Goal: Book appointment/travel/reservation

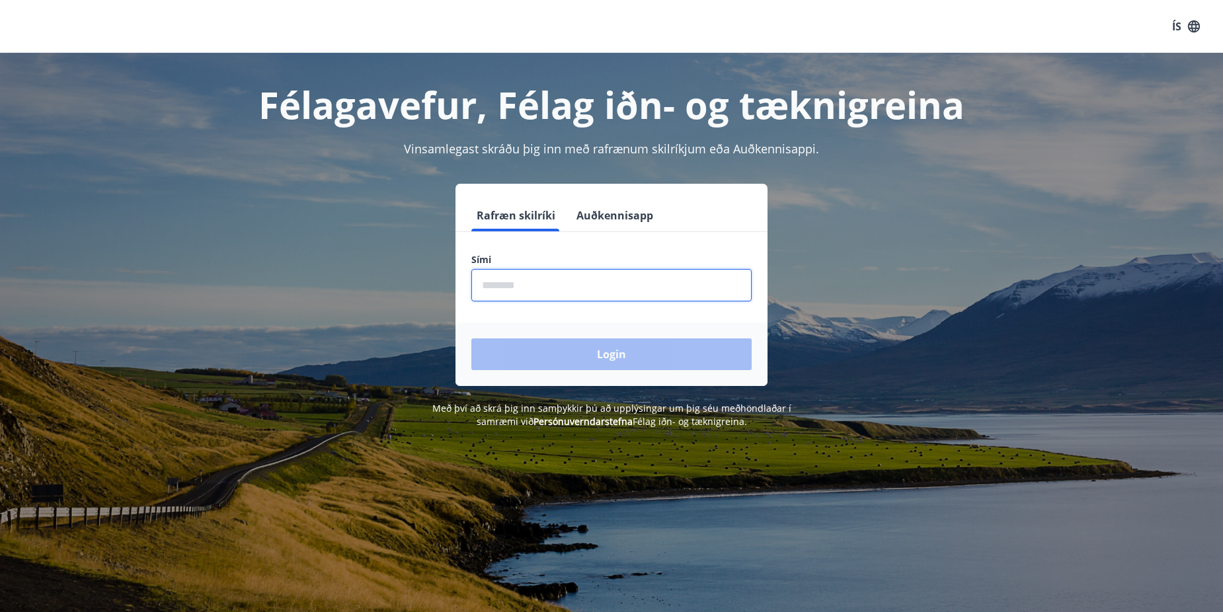
click at [502, 280] on input "phone" at bounding box center [611, 285] width 280 height 32
type input "********"
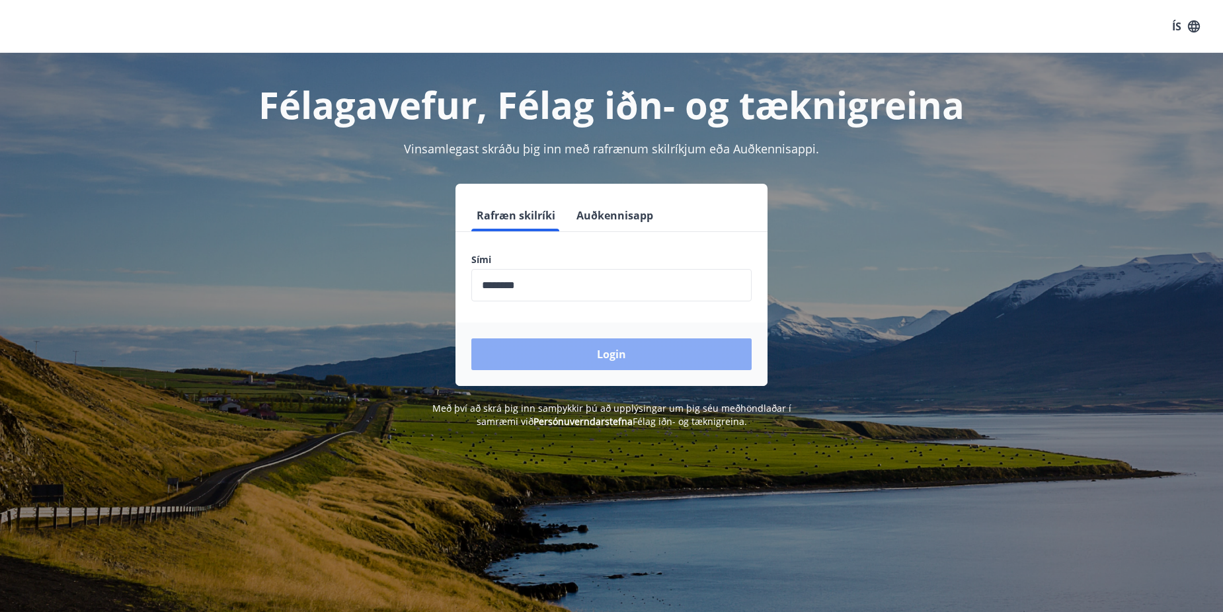
click at [618, 353] on button "Login" at bounding box center [611, 354] width 280 height 32
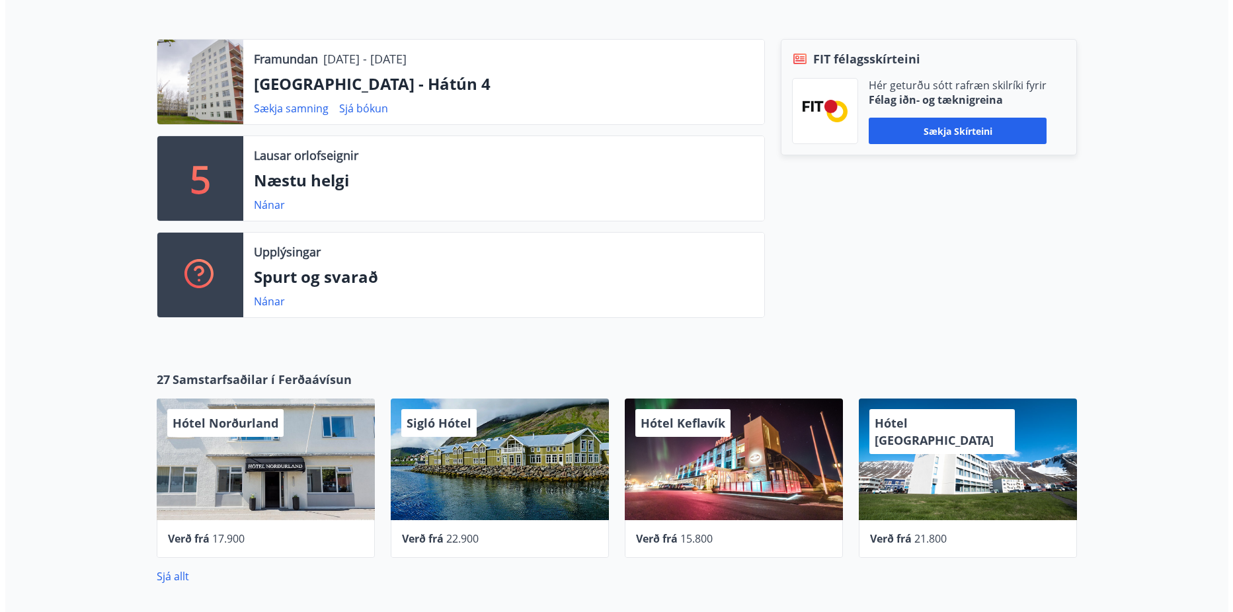
scroll to position [397, 0]
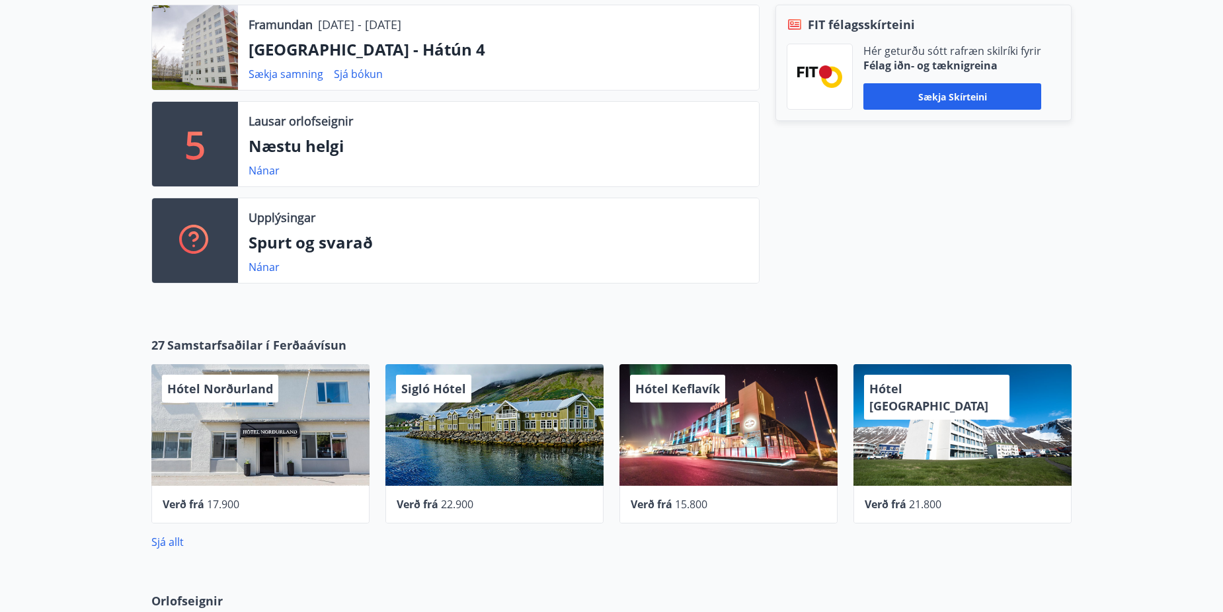
click at [221, 383] on span "Hótel Norðurland" at bounding box center [220, 389] width 106 height 16
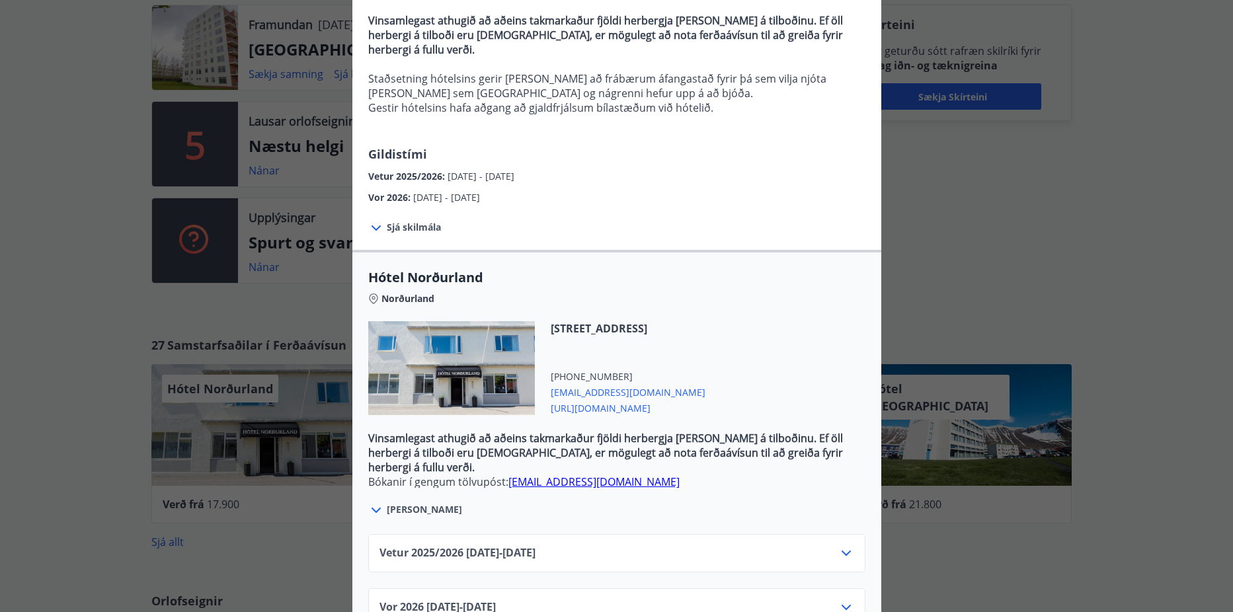
scroll to position [200, 0]
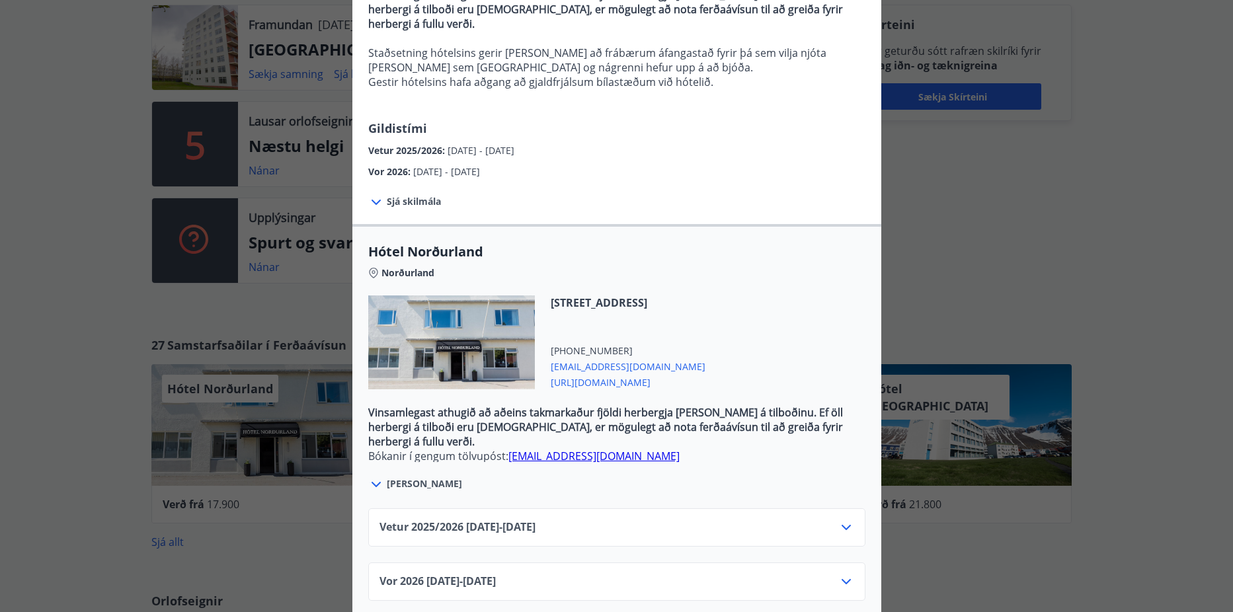
click at [838, 520] on icon at bounding box center [846, 528] width 16 height 16
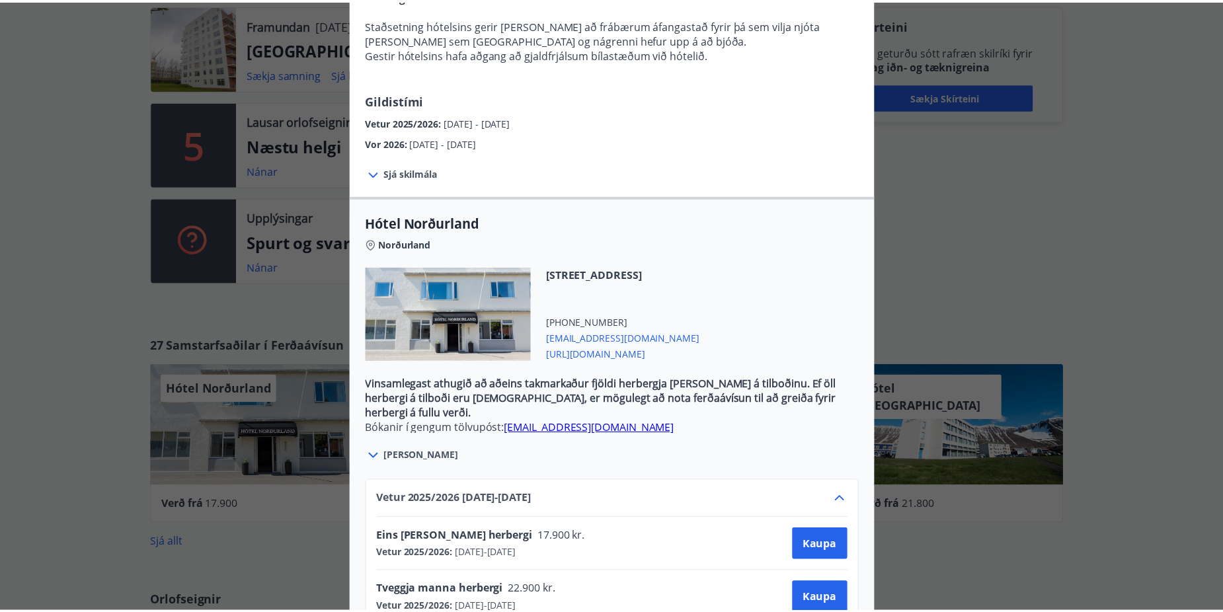
scroll to position [0, 0]
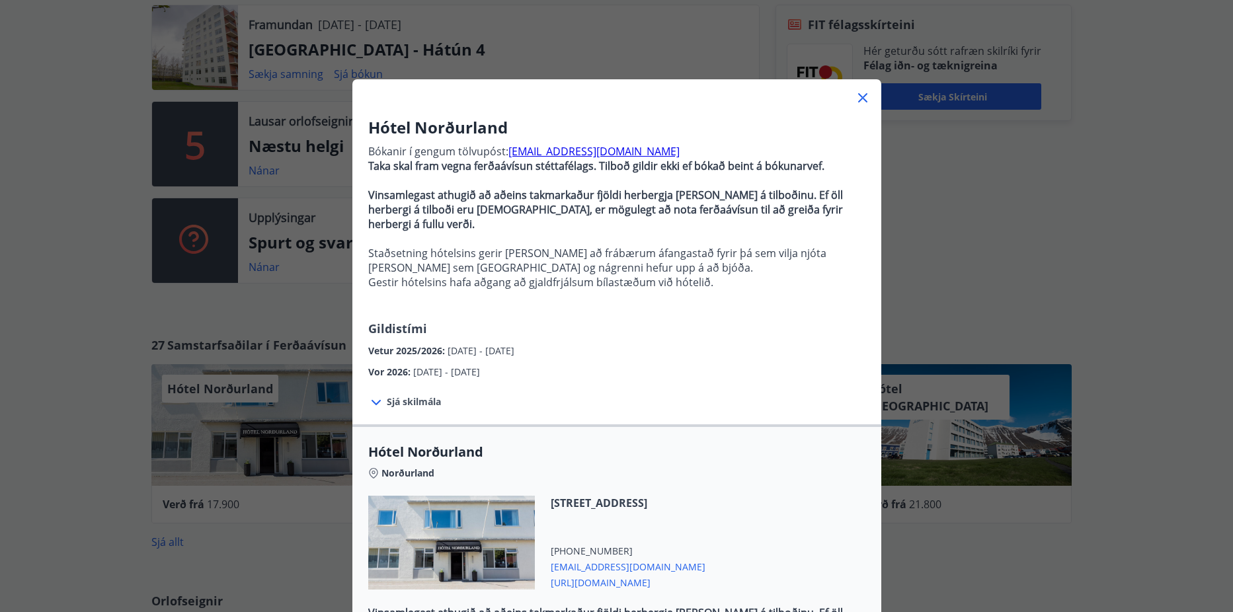
click at [855, 91] on icon at bounding box center [863, 98] width 16 height 16
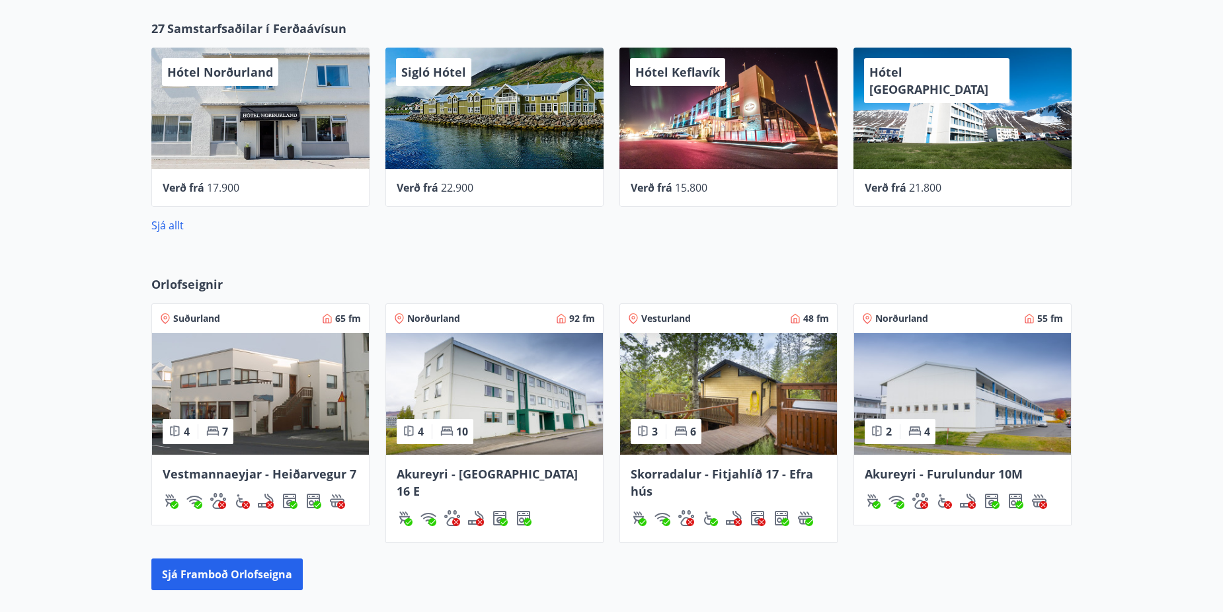
scroll to position [727, 0]
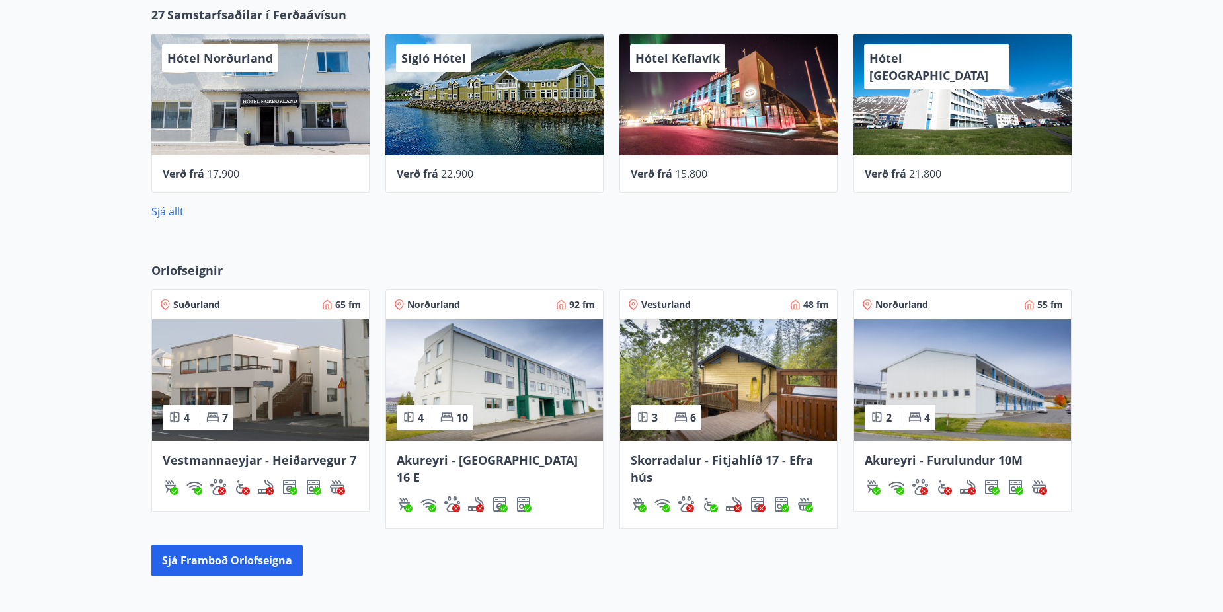
click at [962, 391] on img at bounding box center [962, 380] width 217 height 122
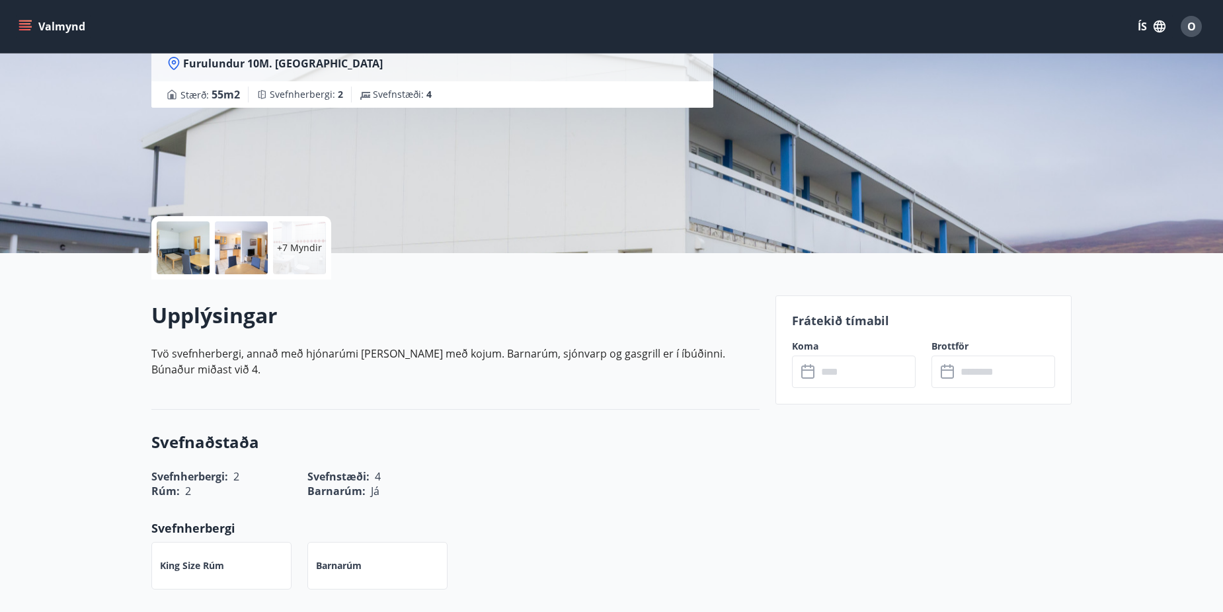
scroll to position [132, 0]
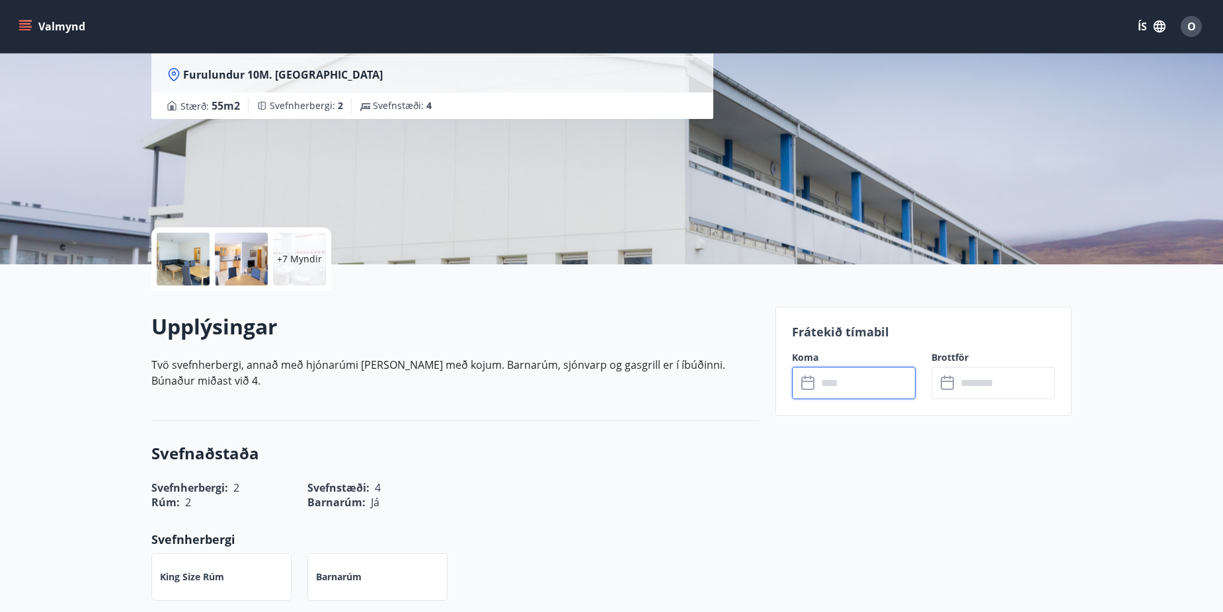
click at [850, 388] on input "text" at bounding box center [866, 383] width 99 height 32
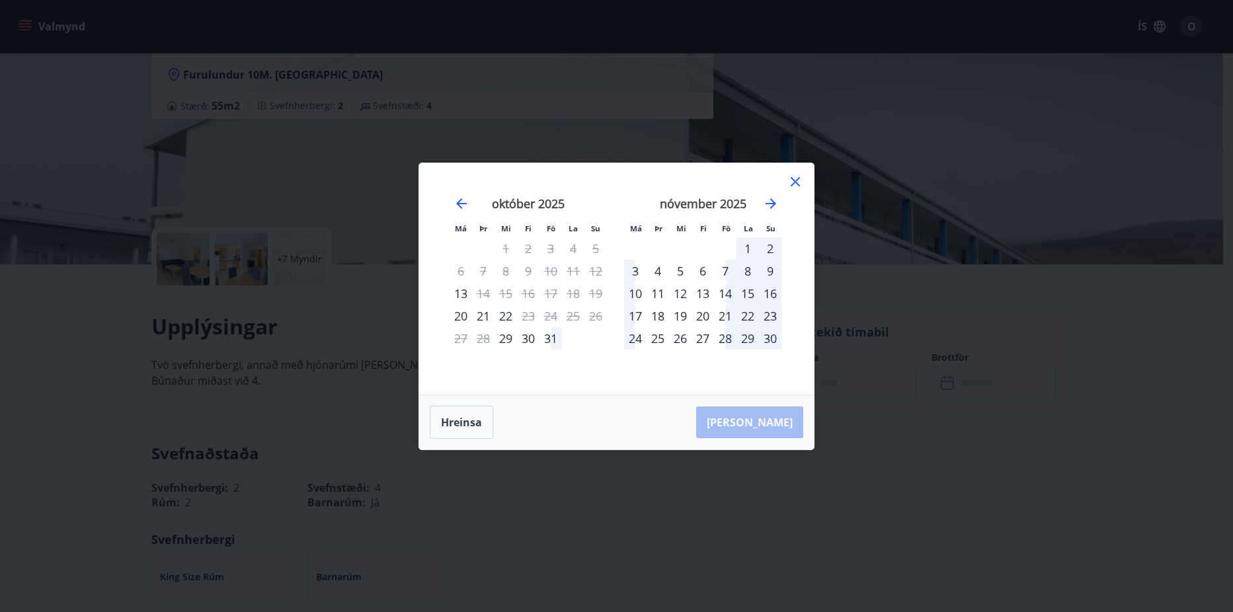
click at [797, 177] on icon at bounding box center [795, 182] width 16 height 16
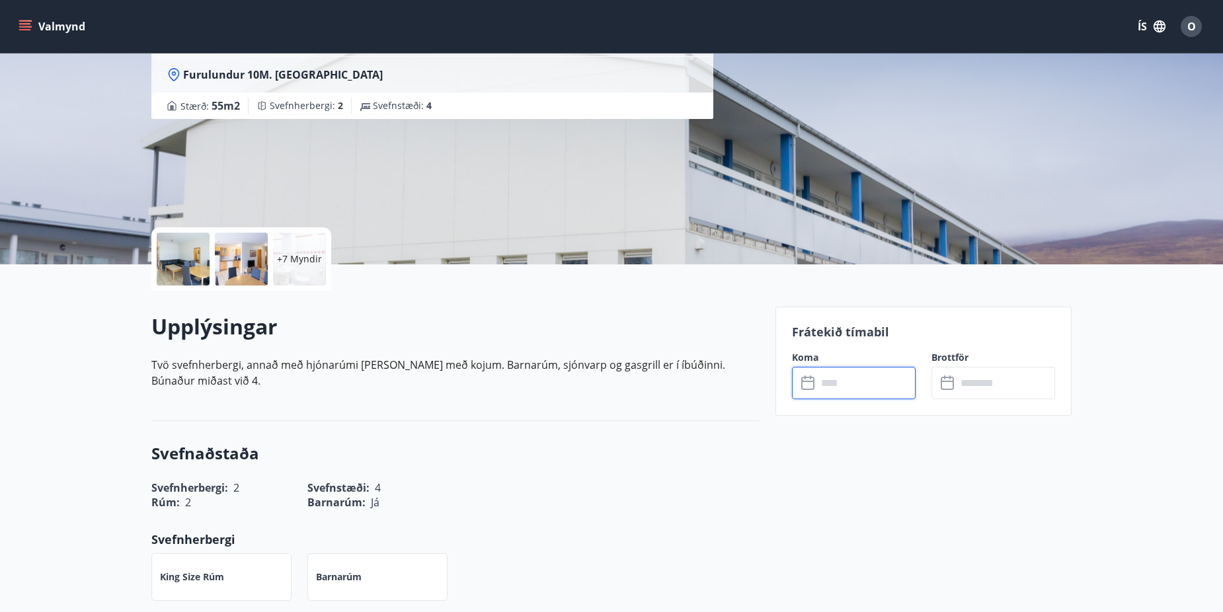
scroll to position [0, 0]
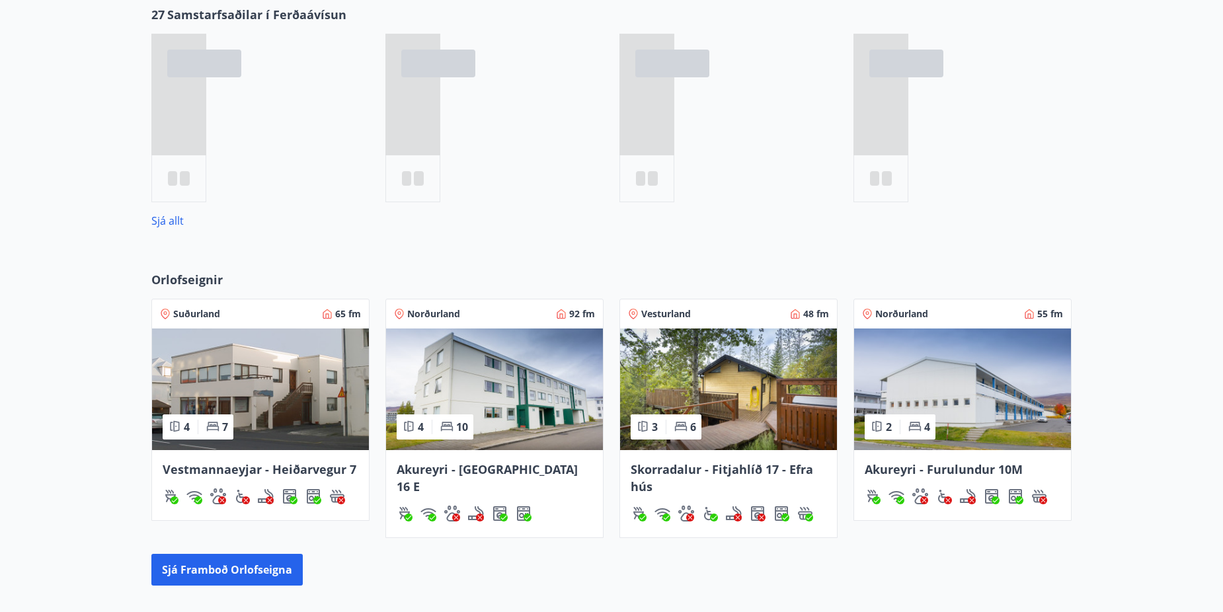
scroll to position [767, 0]
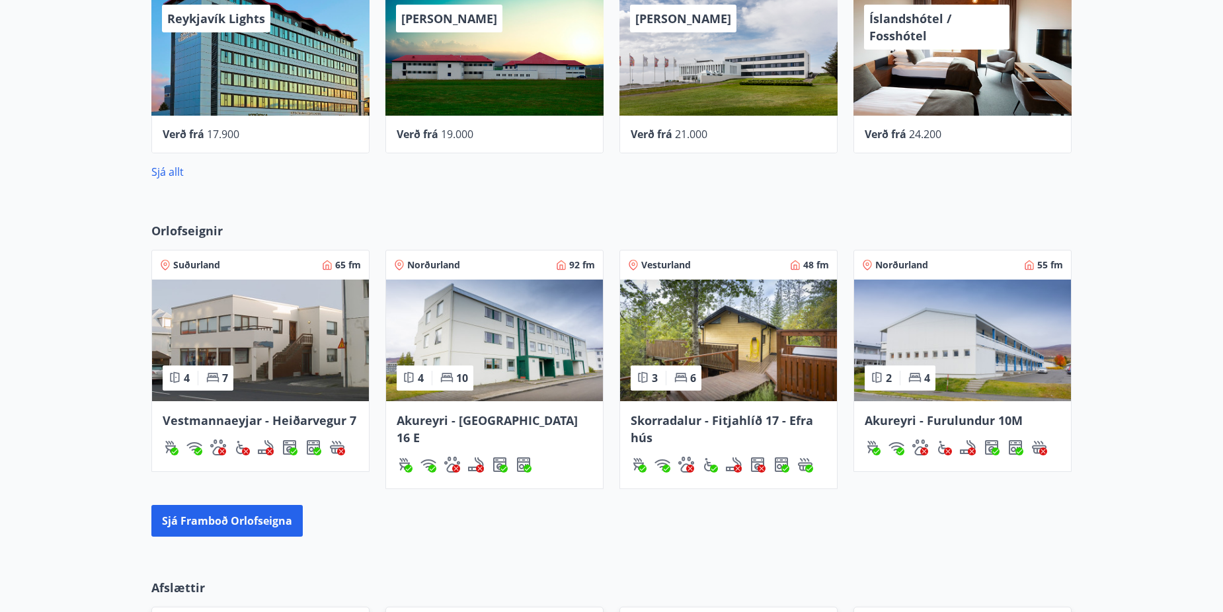
click at [491, 371] on img at bounding box center [494, 341] width 217 height 122
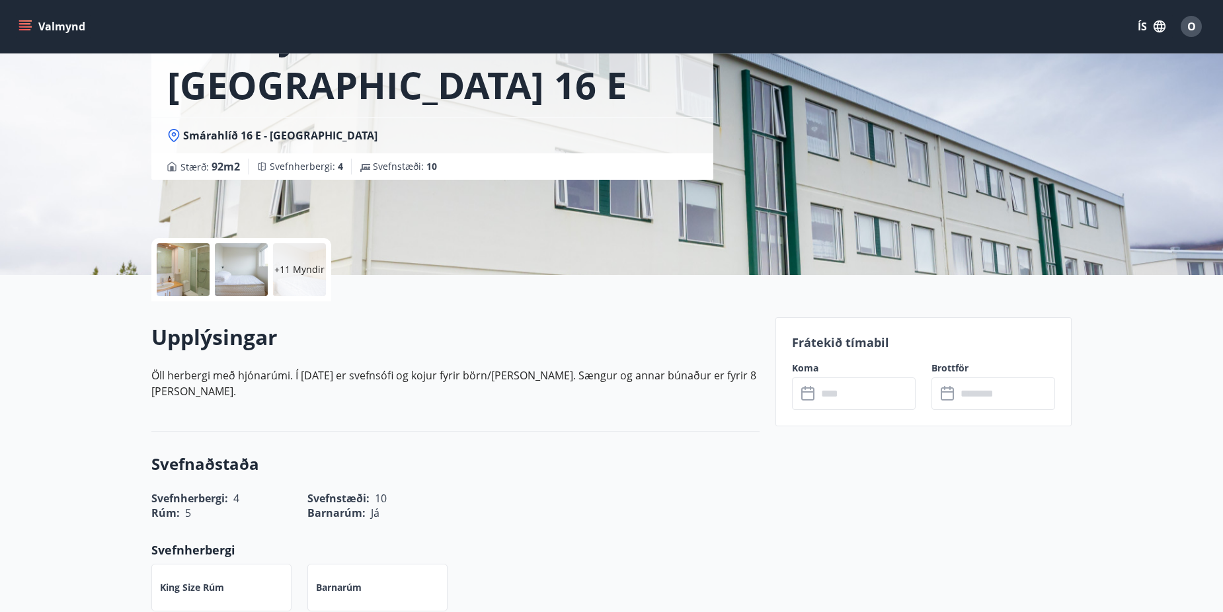
scroll to position [198, 0]
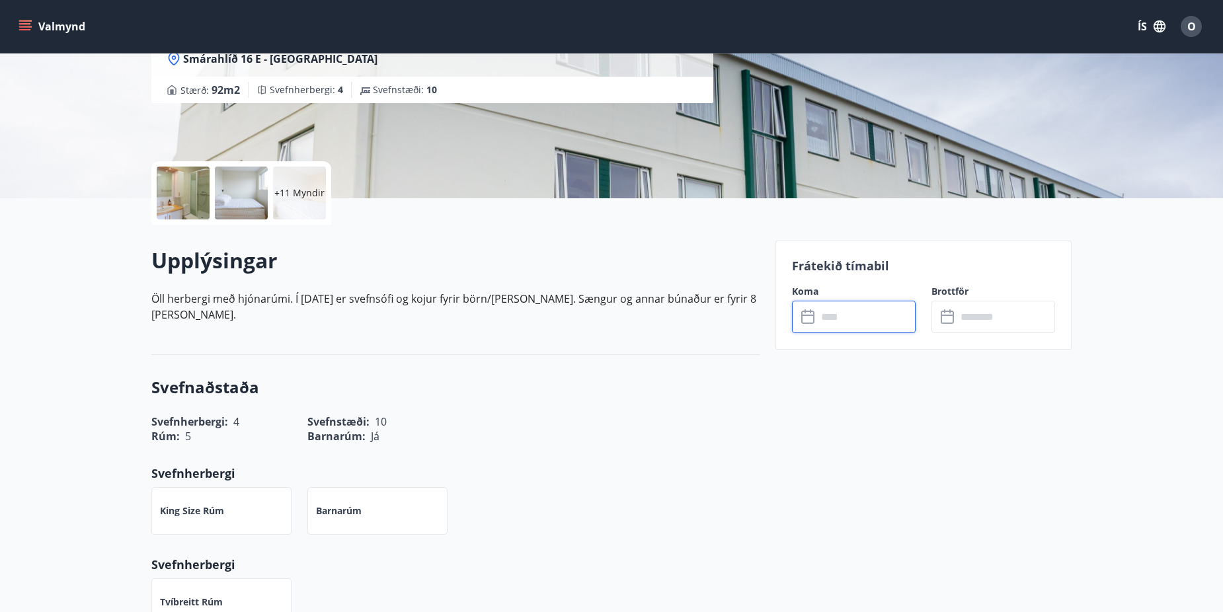
click at [828, 319] on input "text" at bounding box center [866, 317] width 99 height 32
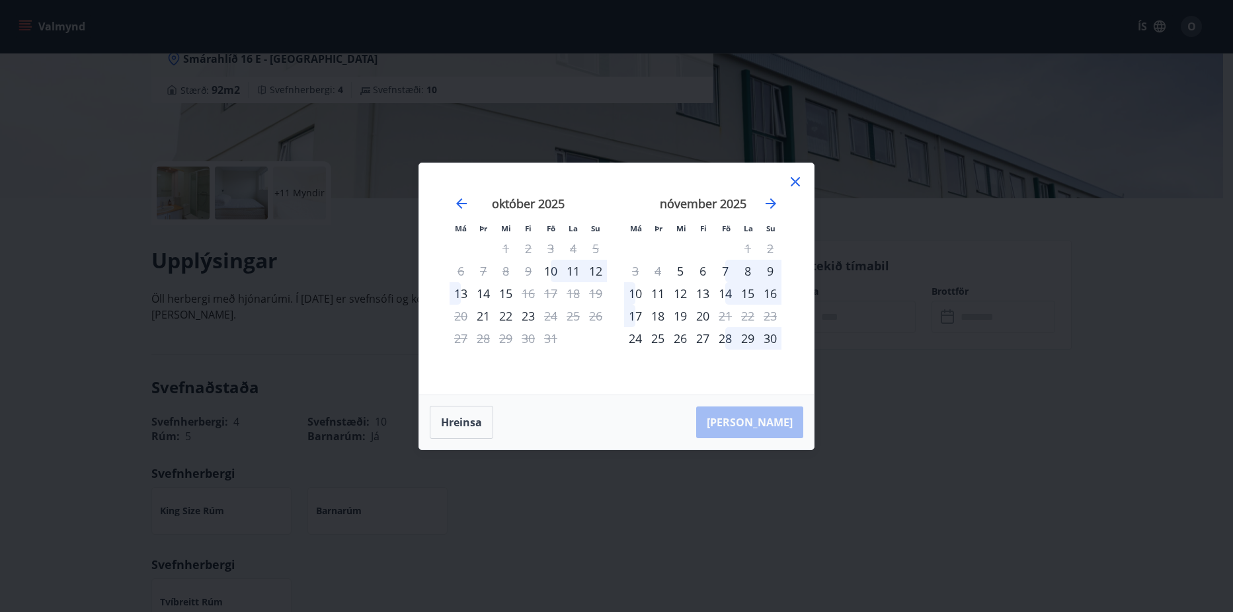
click at [722, 266] on div "7" at bounding box center [725, 271] width 22 height 22
click at [641, 292] on div "10" at bounding box center [635, 293] width 22 height 22
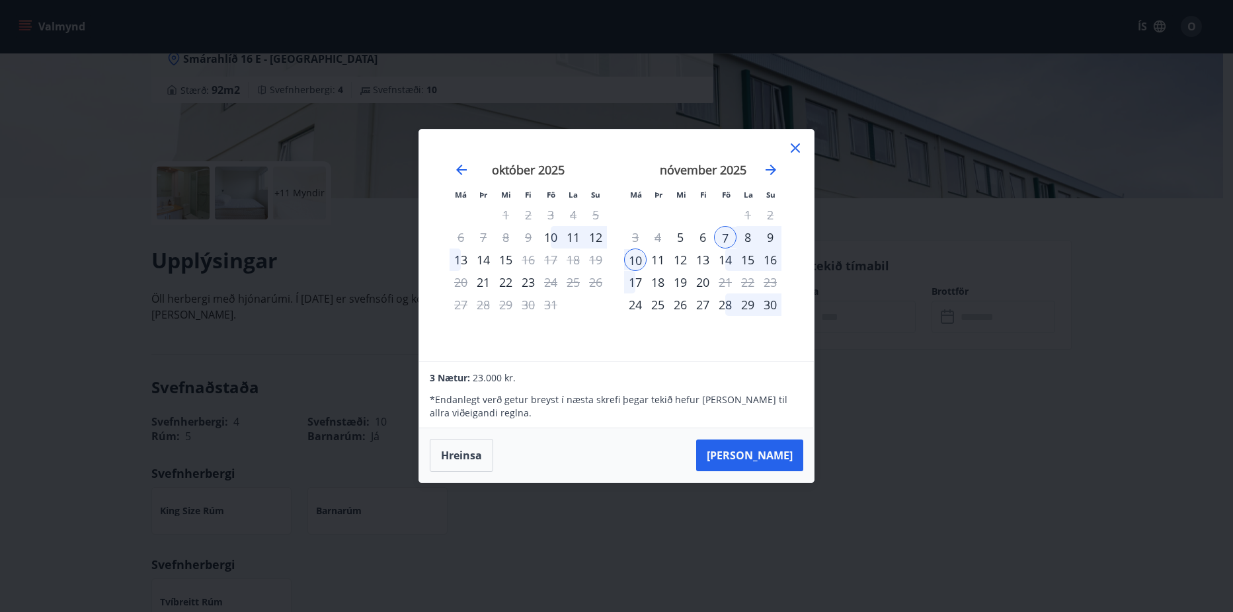
click at [661, 260] on div "11" at bounding box center [658, 260] width 22 height 22
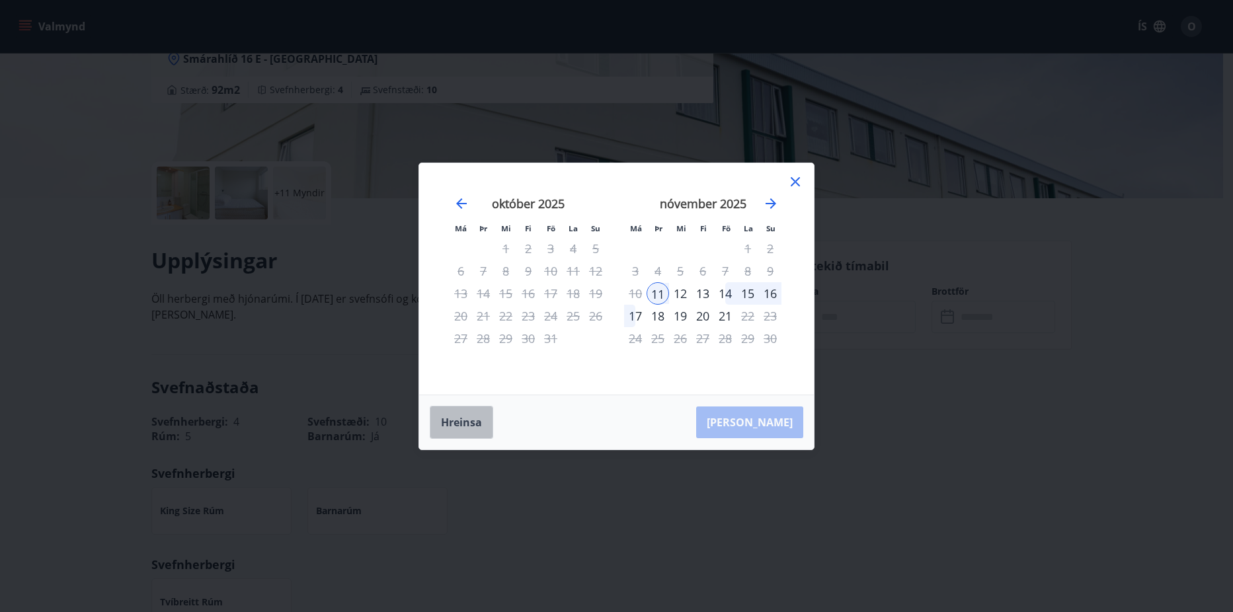
click at [475, 416] on button "Hreinsa" at bounding box center [461, 422] width 63 height 33
click at [728, 266] on div "7" at bounding box center [725, 271] width 22 height 22
click at [660, 292] on div "11" at bounding box center [658, 293] width 22 height 22
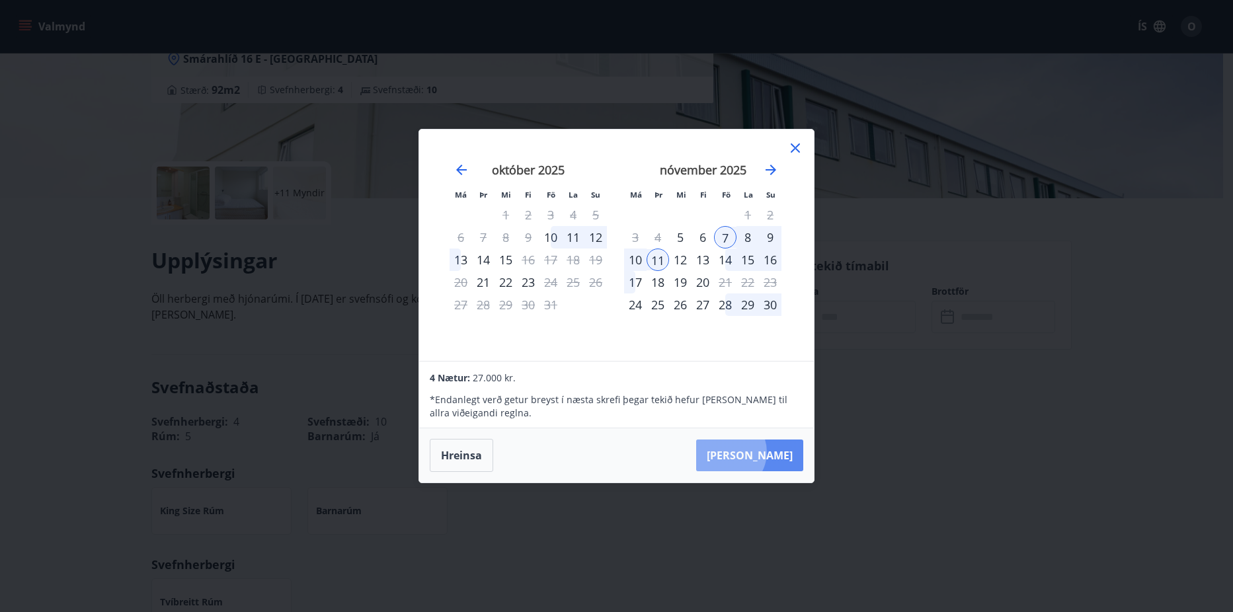
click at [766, 452] on button "[PERSON_NAME]" at bounding box center [749, 456] width 107 height 32
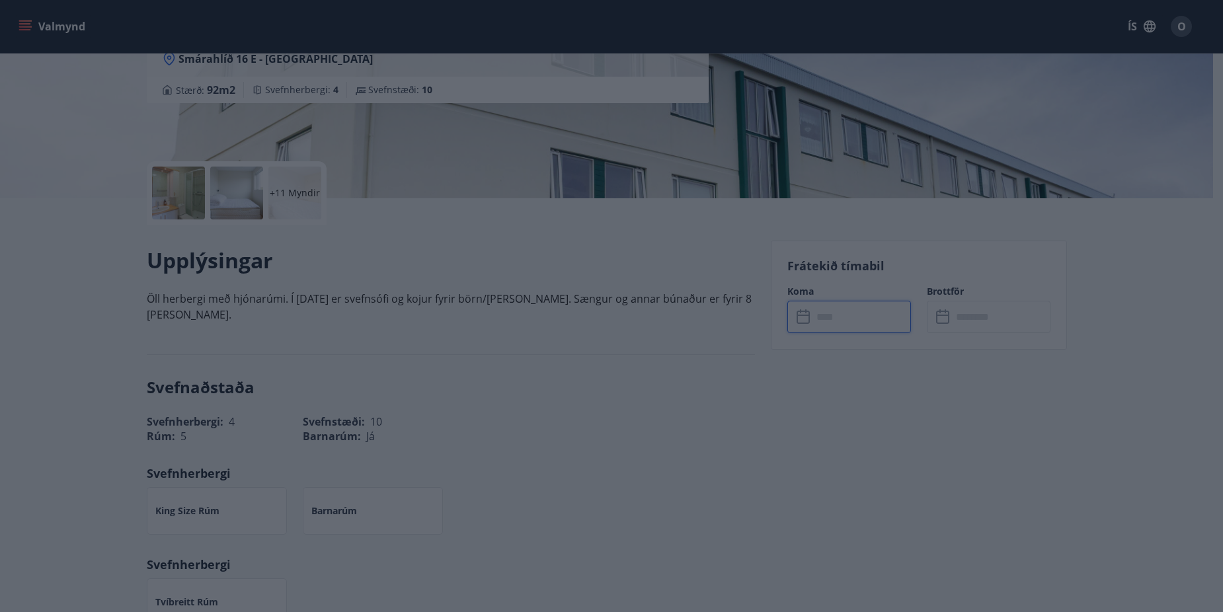
type input "******"
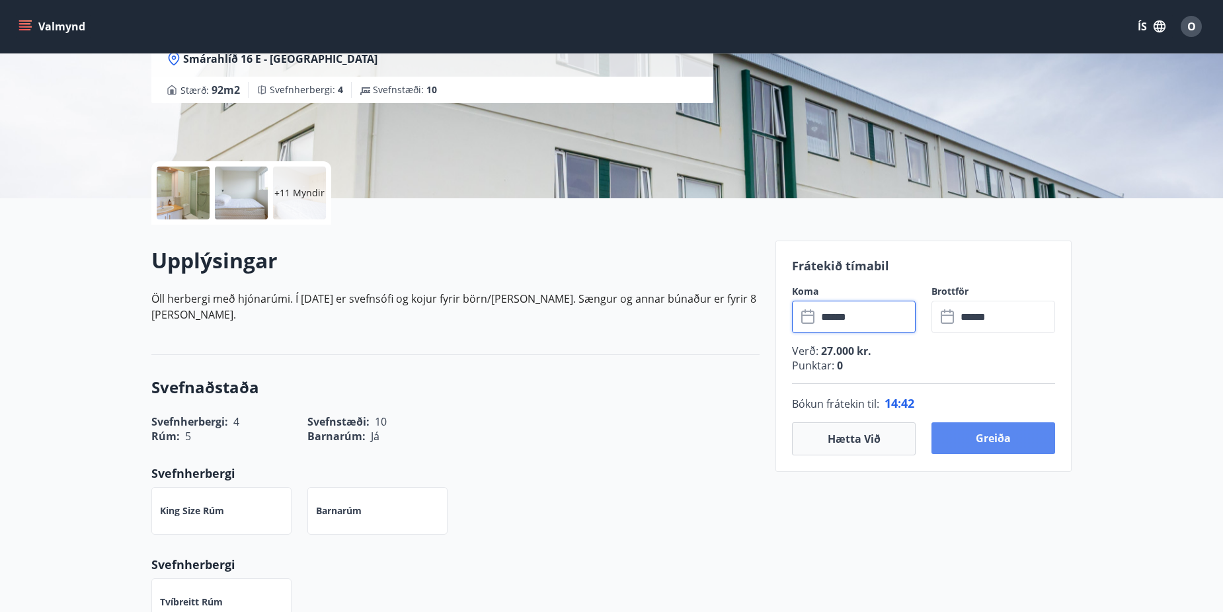
click at [984, 435] on button "Greiða" at bounding box center [993, 438] width 124 height 32
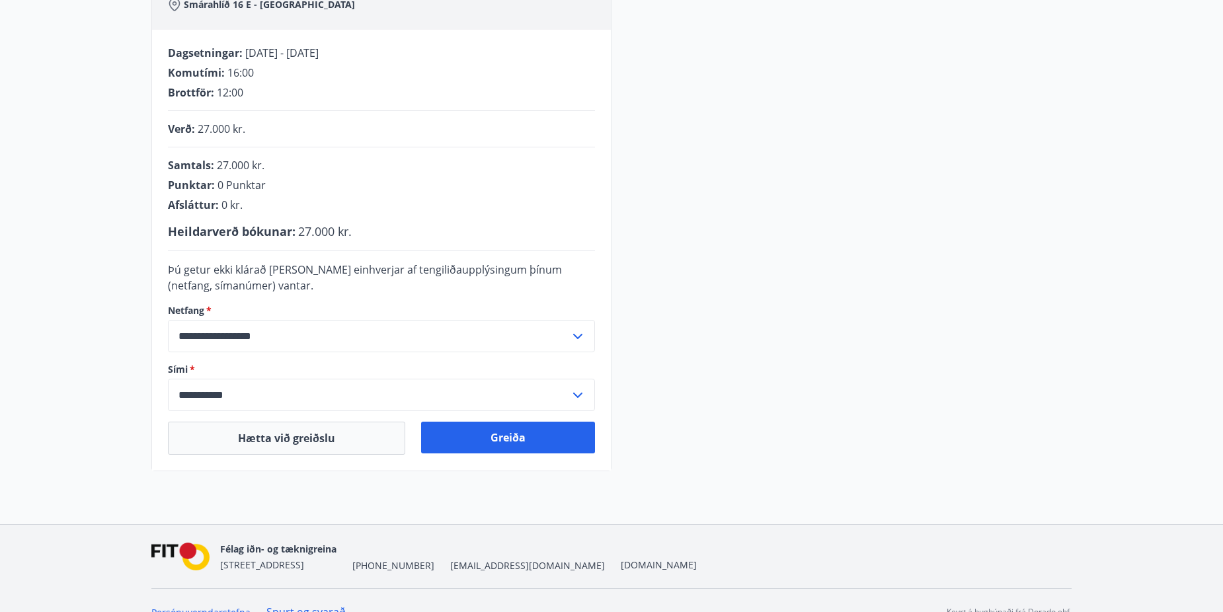
scroll to position [262, 0]
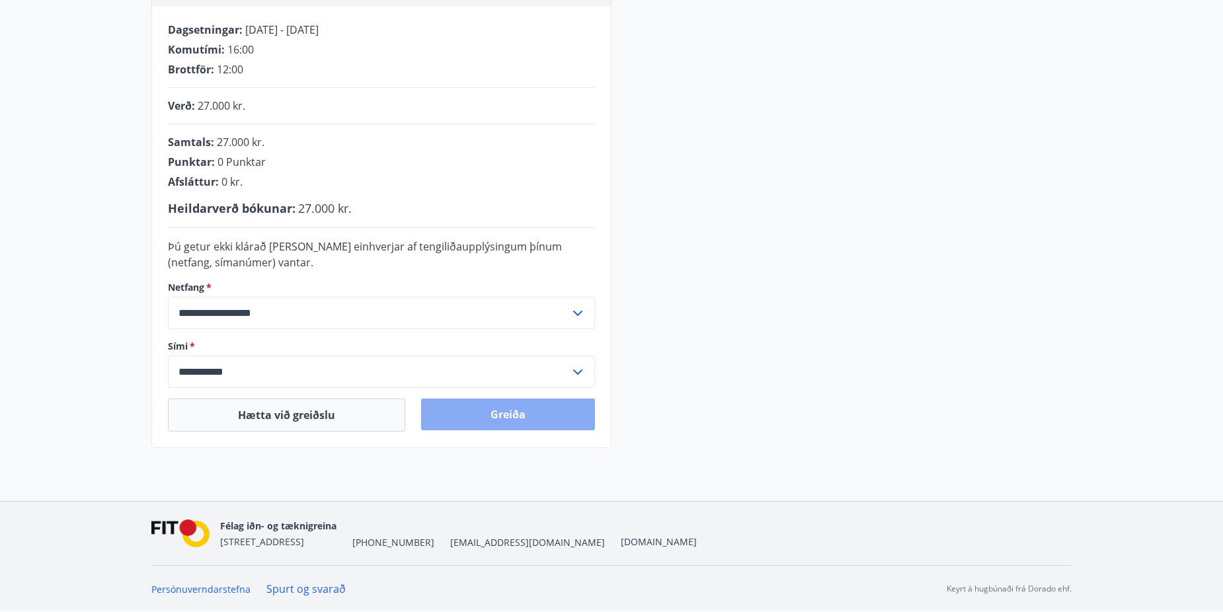
click at [509, 413] on button "Greiða" at bounding box center [508, 415] width 174 height 32
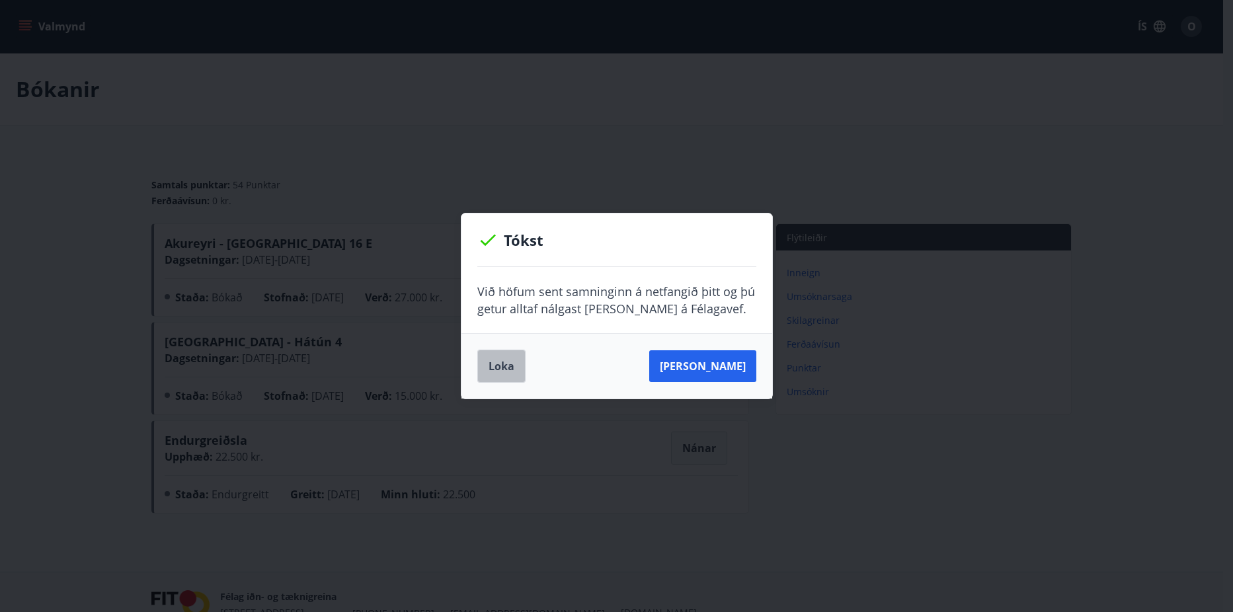
click at [504, 368] on button "Loka" at bounding box center [501, 366] width 48 height 33
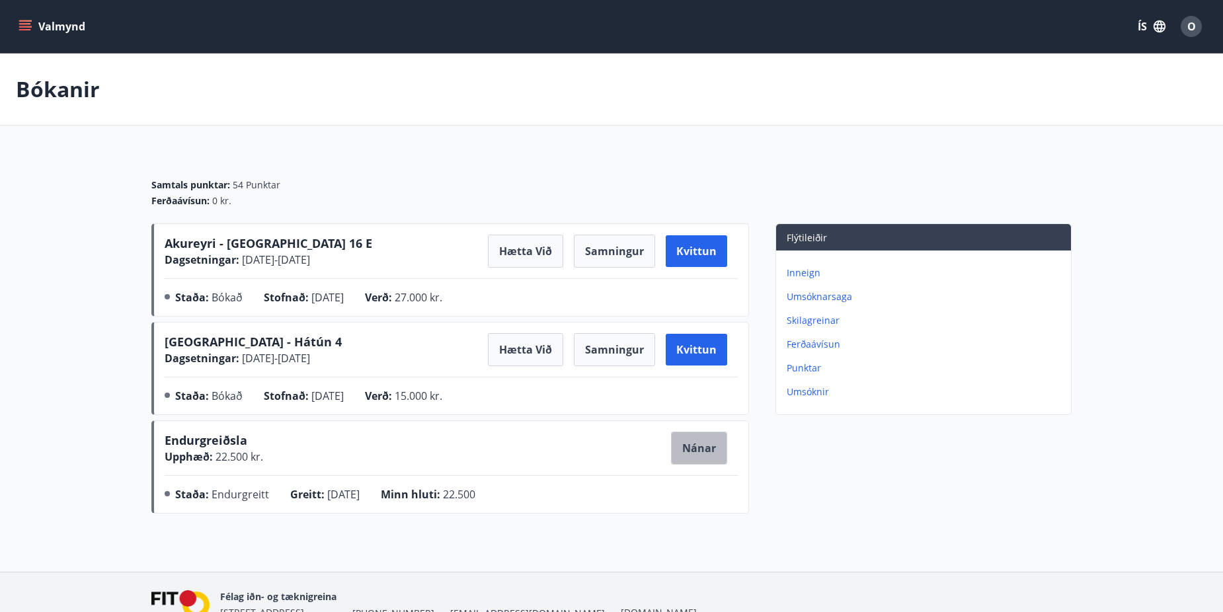
click at [700, 442] on button "Nánar" at bounding box center [699, 448] width 56 height 33
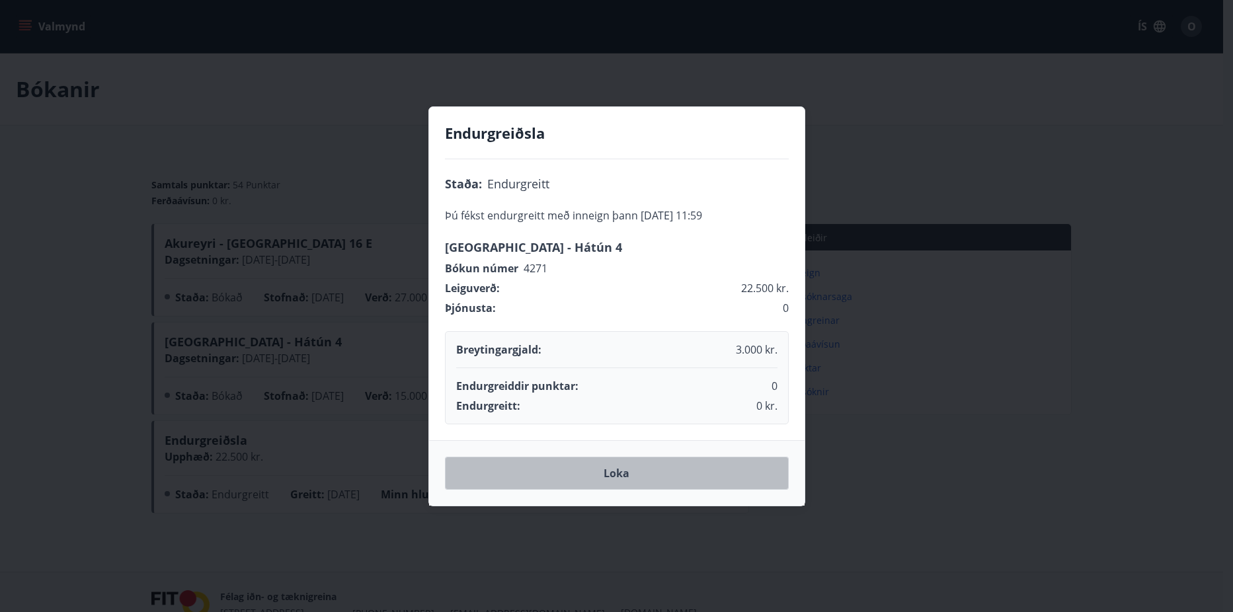
click at [618, 469] on button "Loka" at bounding box center [617, 473] width 344 height 33
